Goal: Consume media (video, audio): Consume media (video, audio)

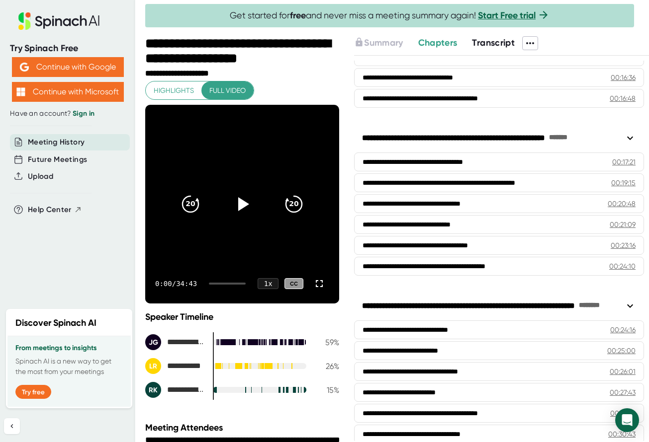
scroll to position [540, 0]
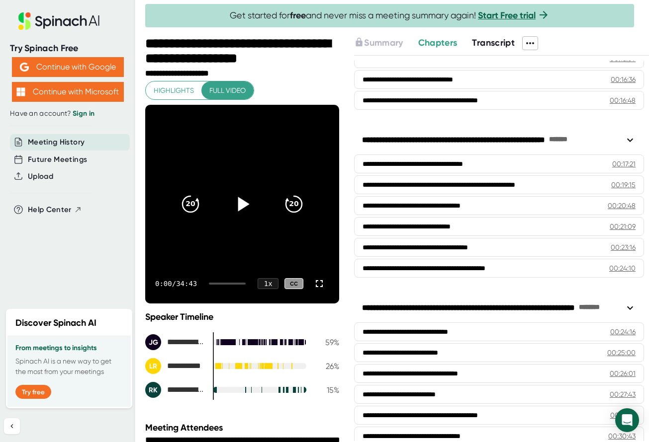
click at [245, 205] on icon at bounding box center [243, 204] width 11 height 14
click at [296, 208] on icon "20" at bounding box center [293, 204] width 25 height 25
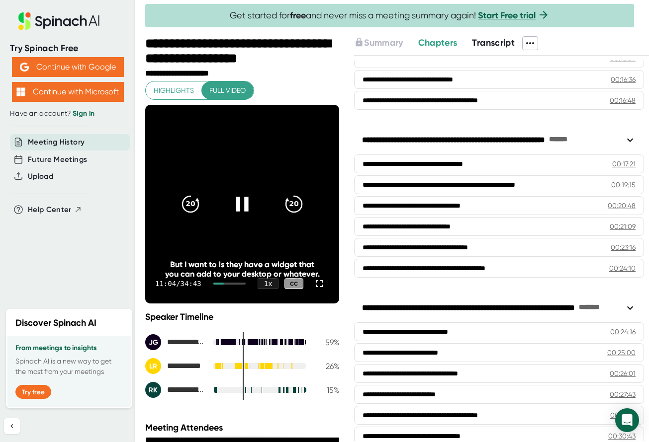
click at [235, 209] on icon at bounding box center [242, 204] width 25 height 25
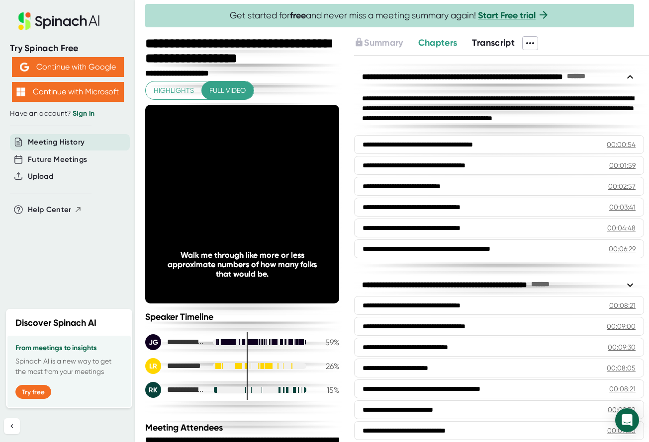
scroll to position [540, 0]
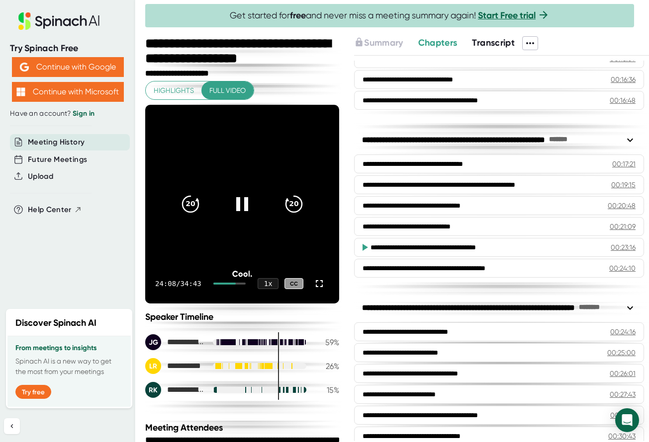
click at [246, 298] on div "24:08 / 34:43 1 x CC" at bounding box center [242, 284] width 194 height 40
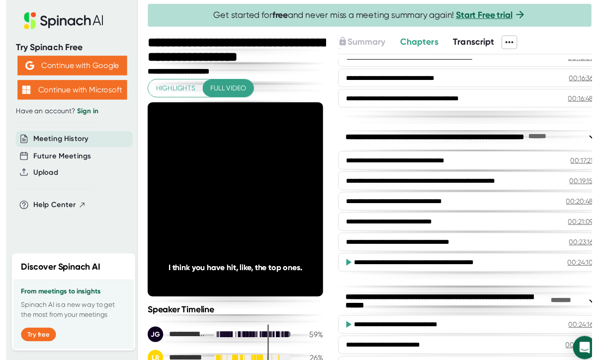
scroll to position [547, 0]
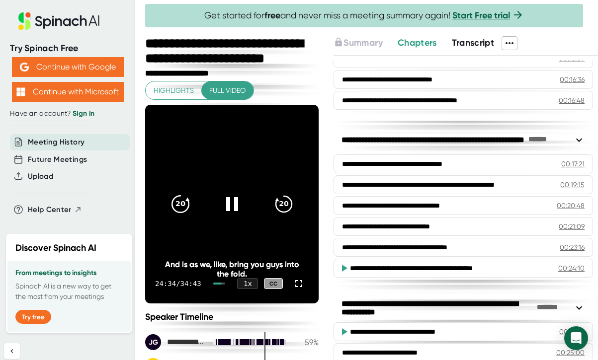
click at [193, 204] on div "20" at bounding box center [181, 204] width 42 height 42
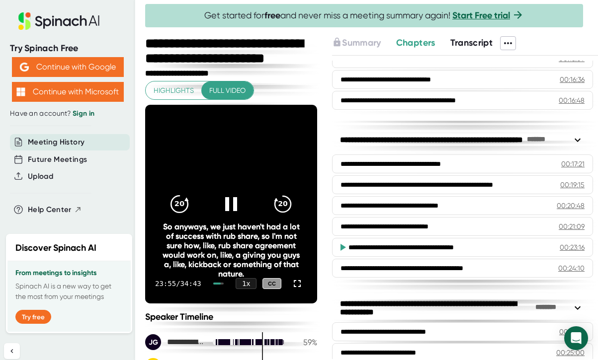
click at [193, 204] on div "20" at bounding box center [180, 204] width 42 height 42
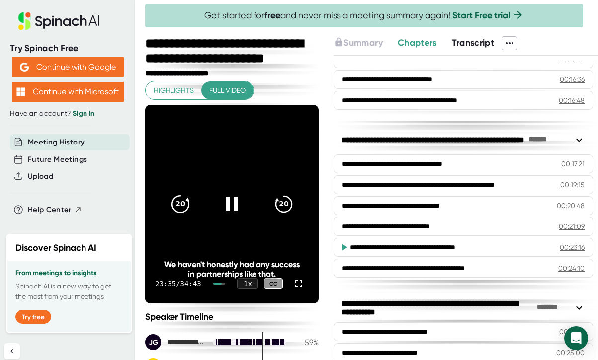
click at [193, 204] on div "20" at bounding box center [181, 204] width 42 height 42
click at [193, 203] on div "20" at bounding box center [181, 204] width 42 height 42
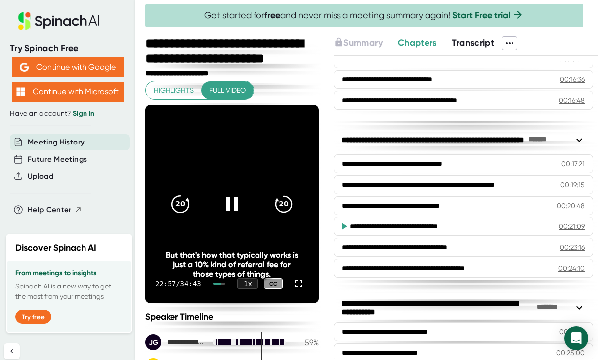
click at [190, 202] on icon "20" at bounding box center [180, 204] width 25 height 25
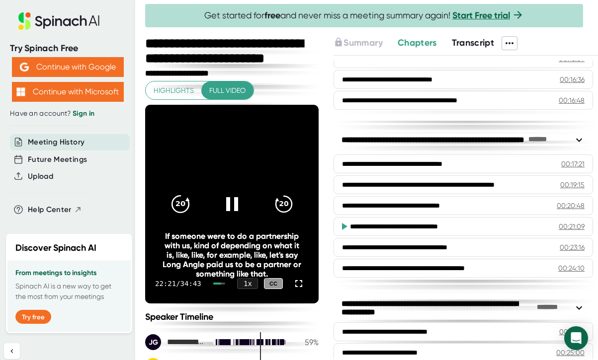
click at [189, 202] on icon "20" at bounding box center [180, 204] width 25 height 25
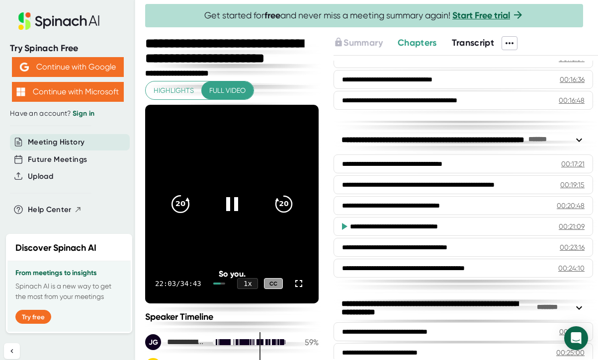
click at [189, 202] on icon "20" at bounding box center [180, 204] width 25 height 25
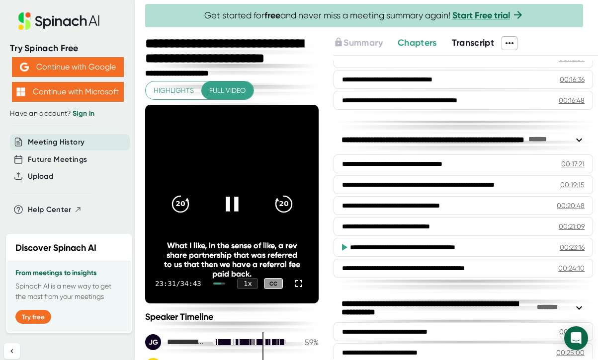
click at [242, 203] on icon at bounding box center [232, 204] width 25 height 25
